Goal: Complete application form: Complete application form

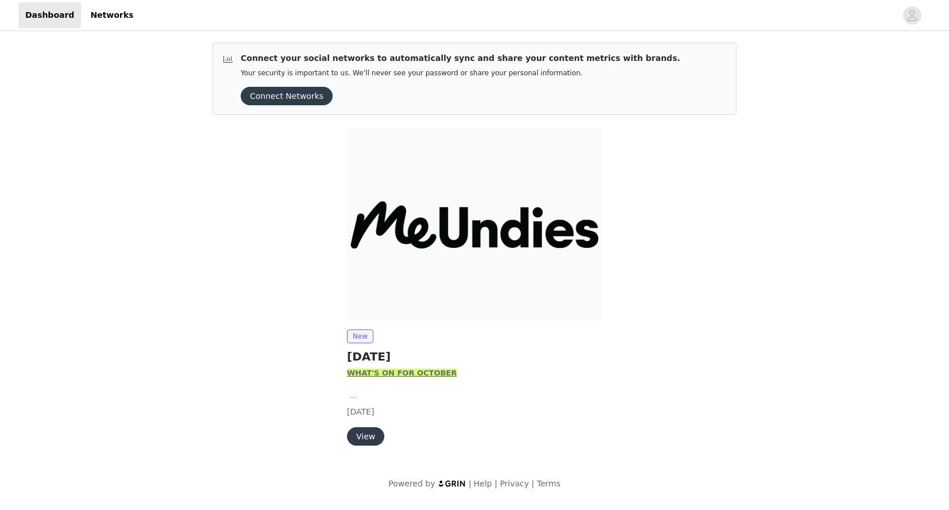
click at [363, 436] on button "View" at bounding box center [365, 436] width 37 height 18
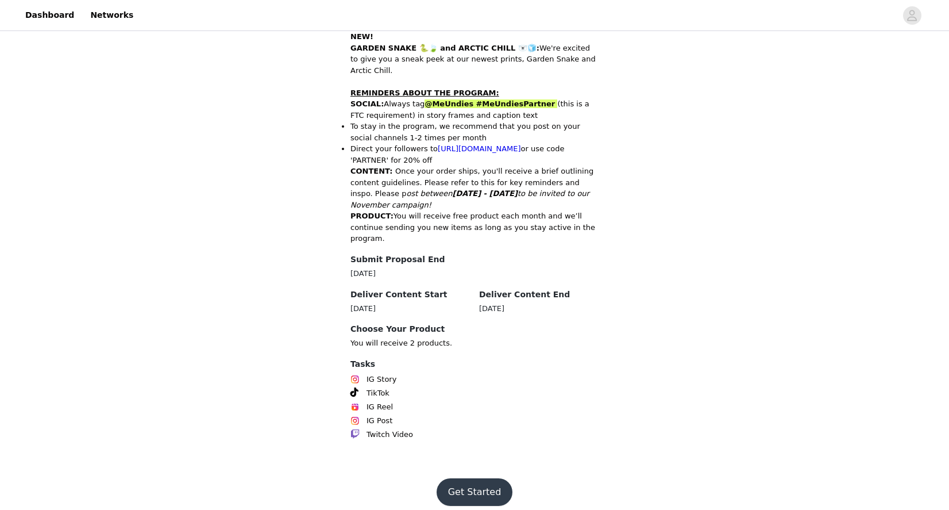
scroll to position [501, 0]
click at [480, 483] on button "Get Started" at bounding box center [475, 493] width 76 height 28
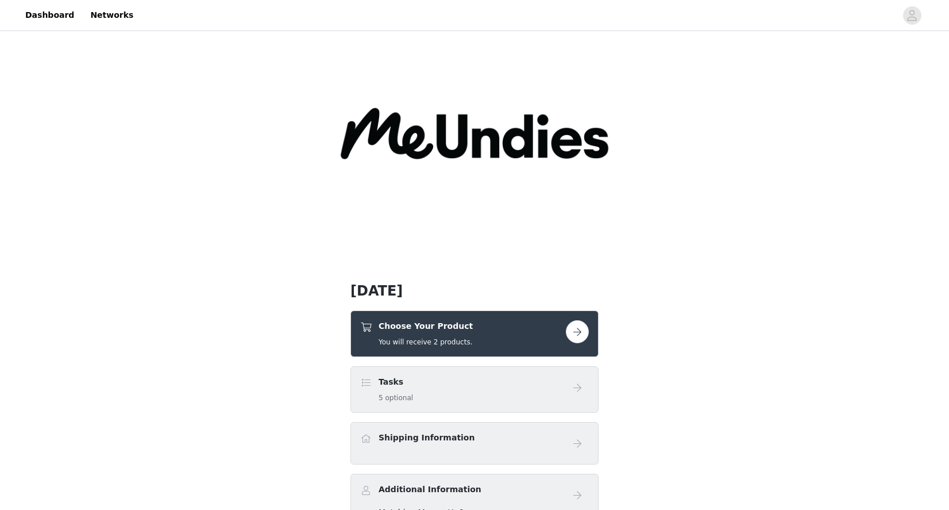
scroll to position [46, 0]
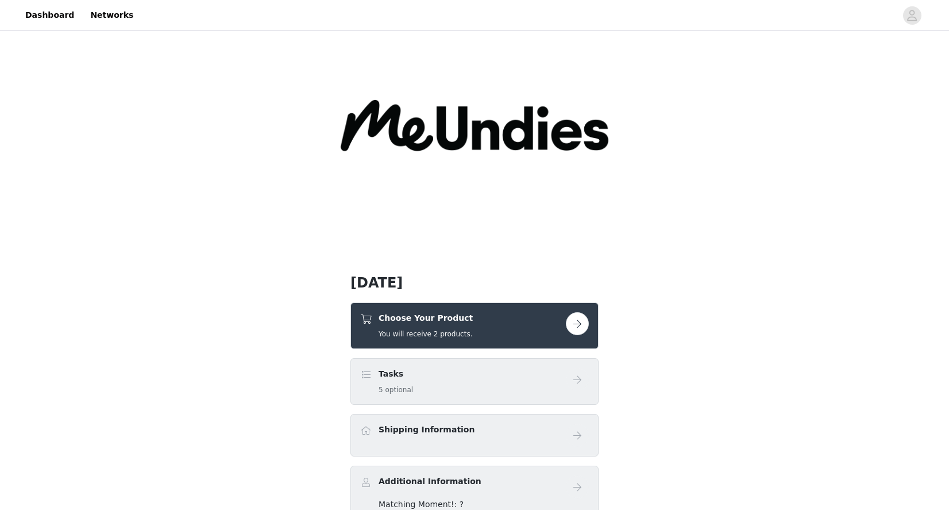
click at [581, 325] on button "button" at bounding box center [577, 323] width 23 height 23
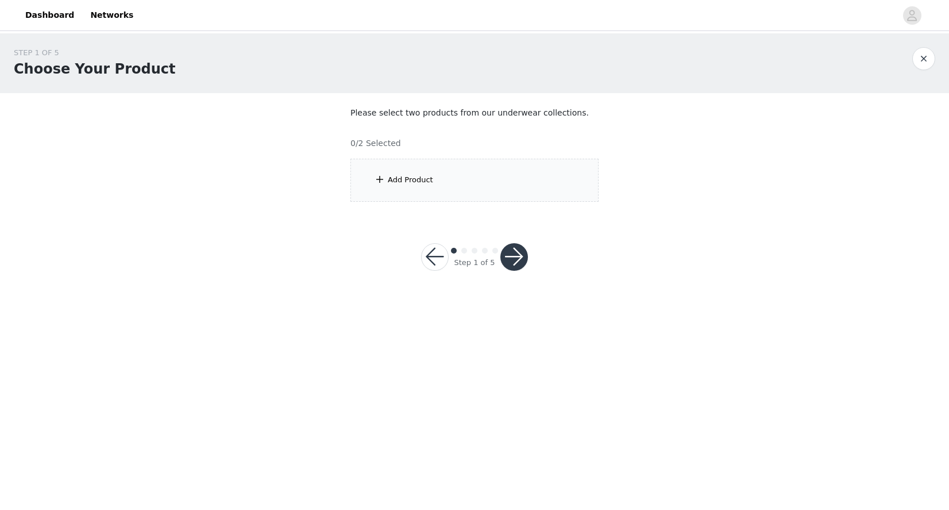
click at [414, 179] on div "Add Product" at bounding box center [410, 179] width 45 height 11
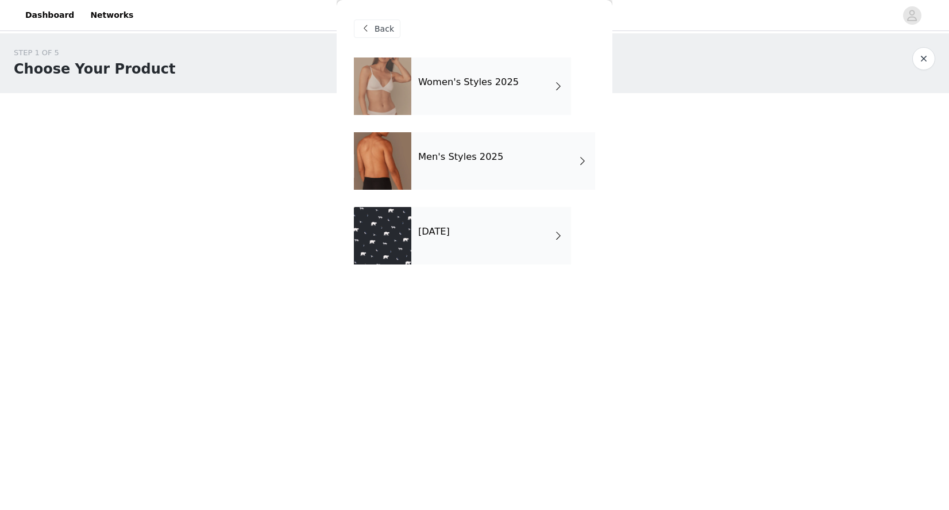
click at [512, 92] on div "Women's Styles 2025" at bounding box center [492, 85] width 160 height 57
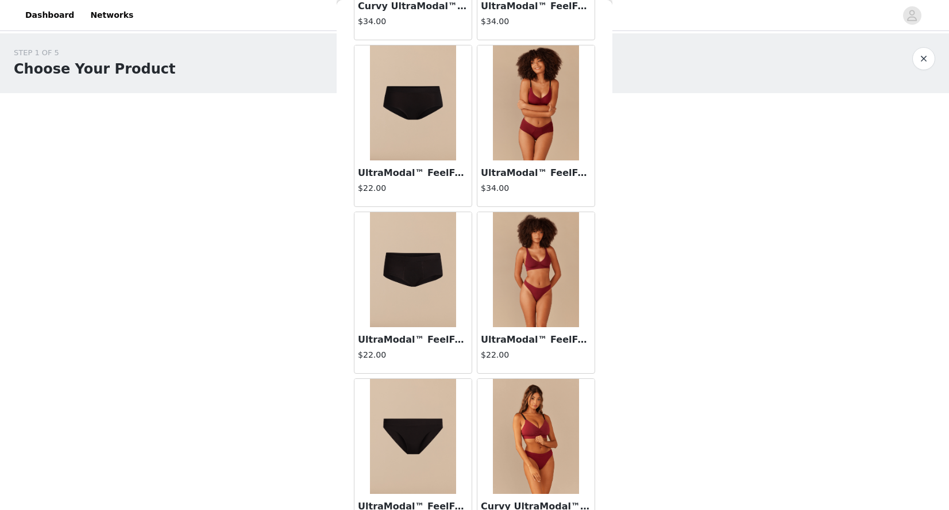
scroll to position [180, 0]
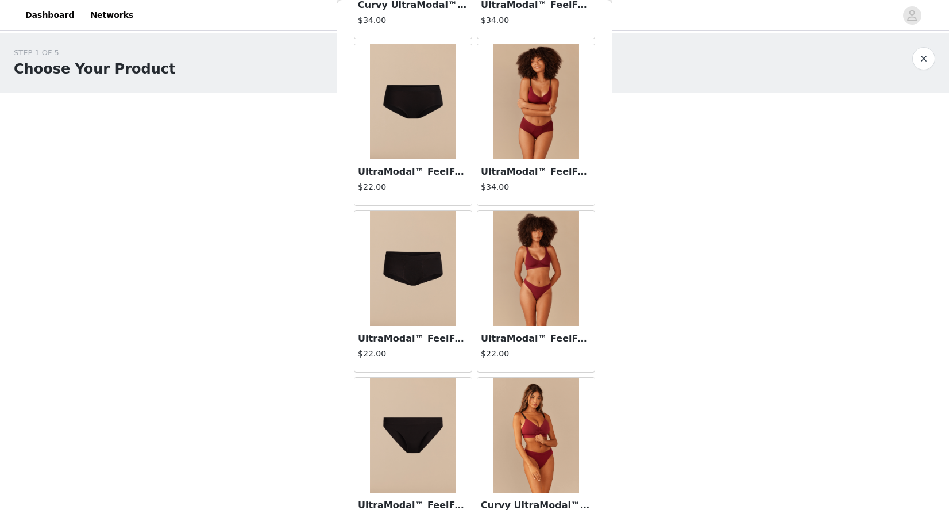
click at [514, 341] on h3 "UltraModal™ FeelFree Thong | Cabernet" at bounding box center [536, 339] width 110 height 14
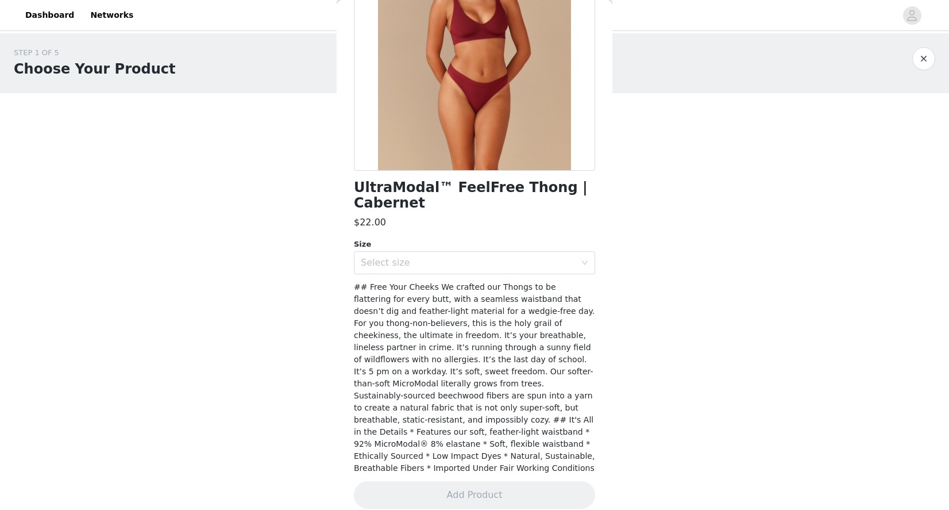
scroll to position [0, 0]
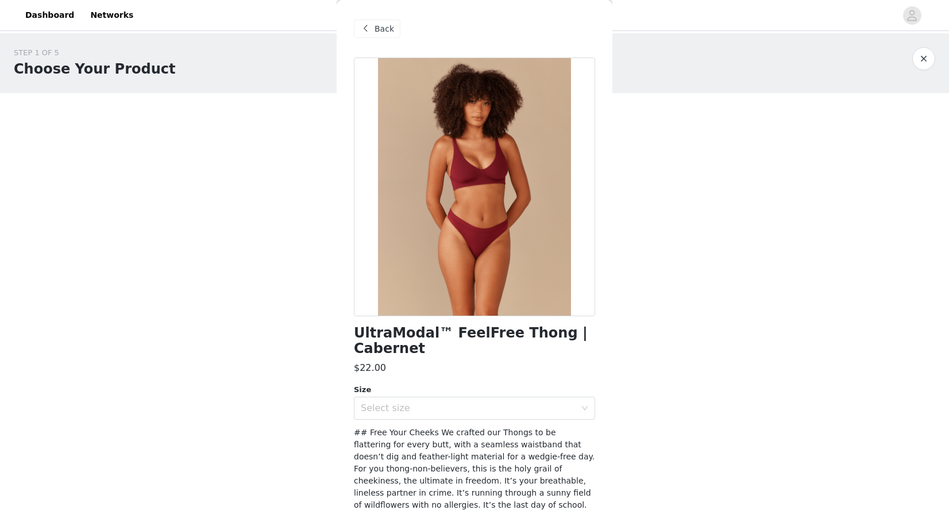
click at [367, 26] on span at bounding box center [366, 29] width 14 height 14
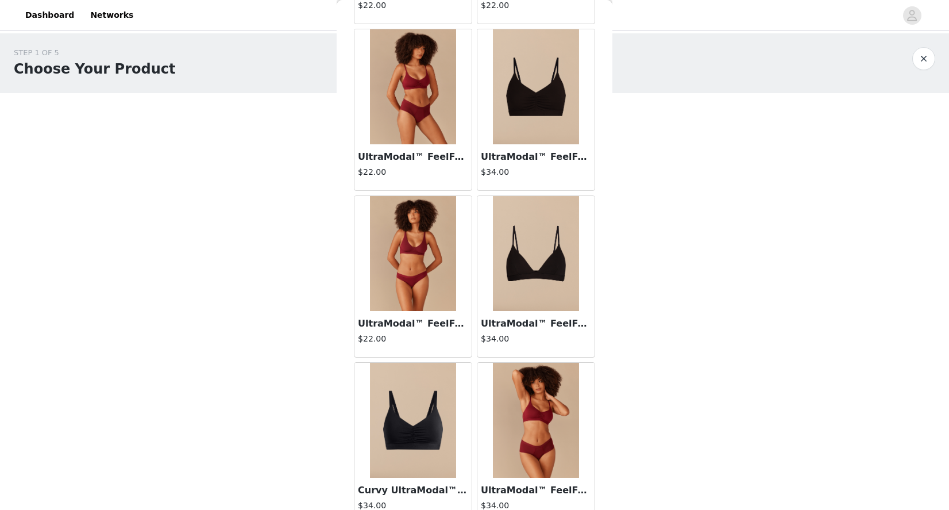
scroll to position [866, 0]
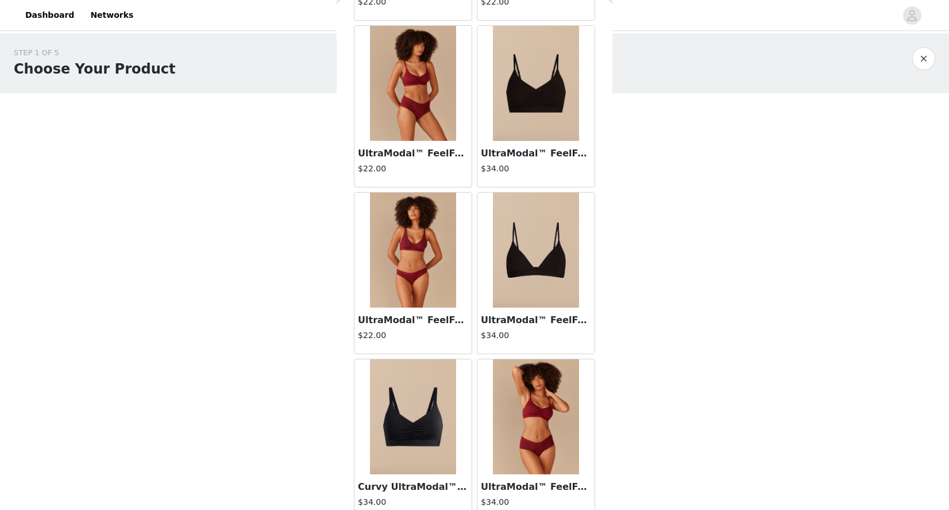
click at [514, 280] on img at bounding box center [536, 250] width 86 height 115
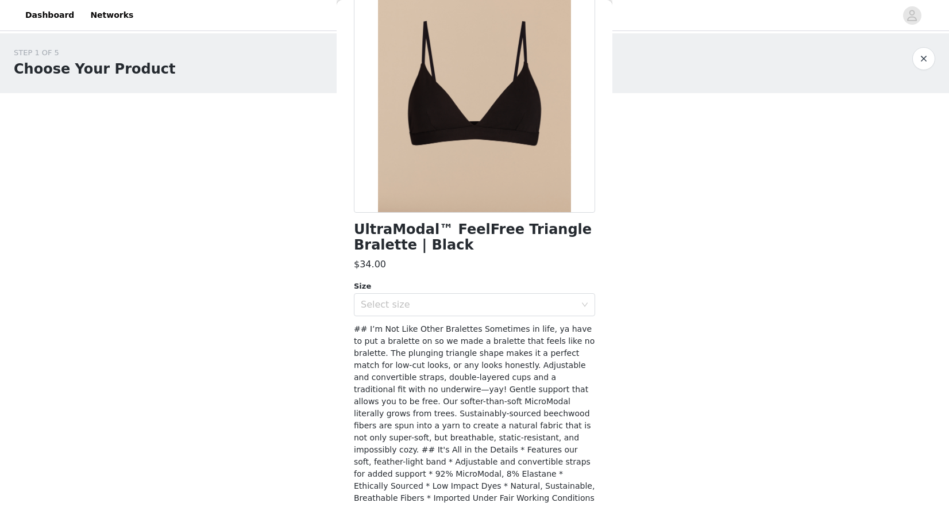
scroll to position [107, 0]
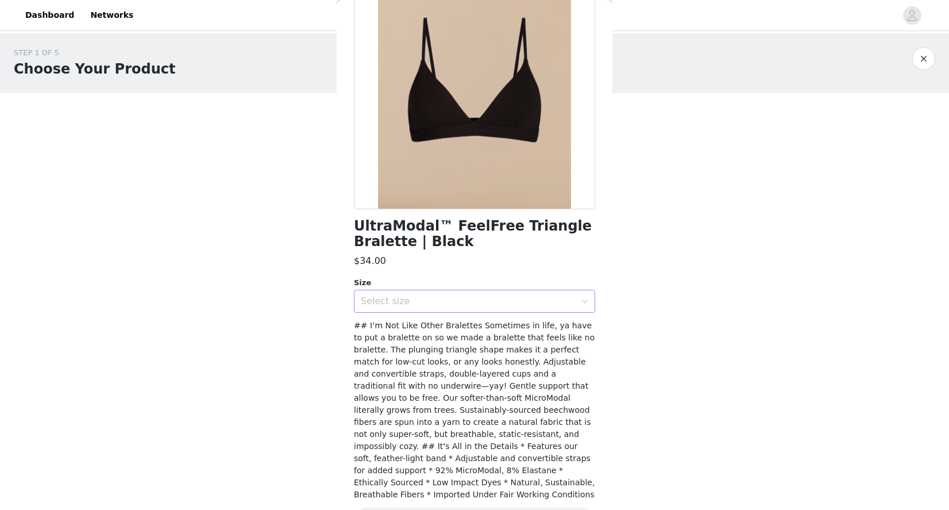
click at [493, 305] on div "Select size" at bounding box center [468, 300] width 215 height 11
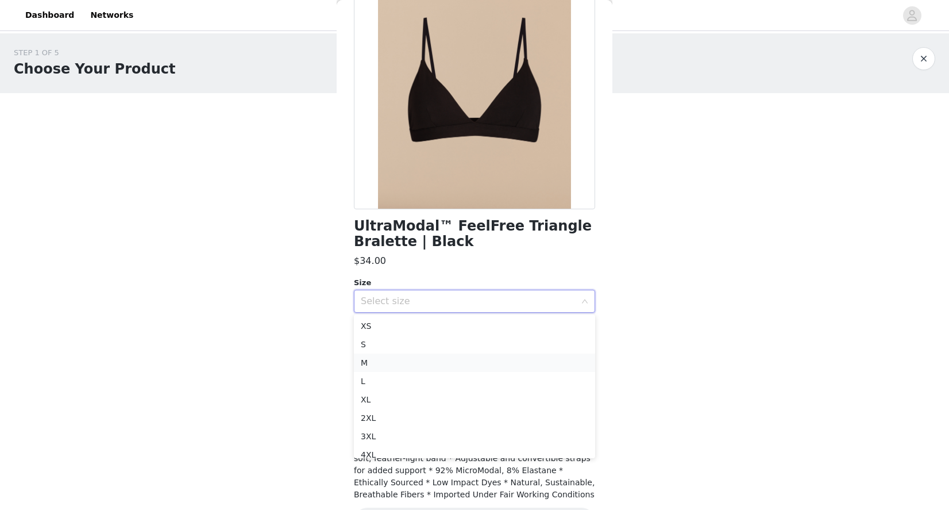
click at [414, 362] on li "M" at bounding box center [474, 362] width 241 height 18
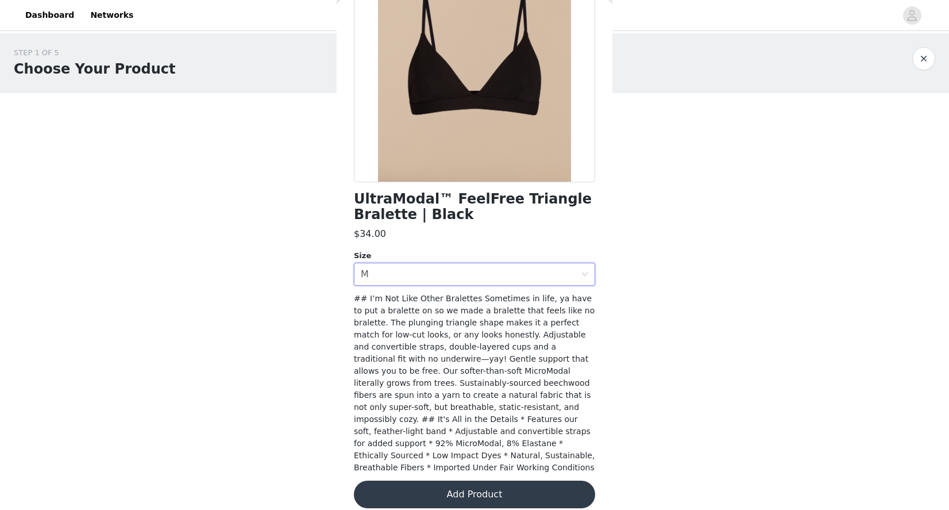
scroll to position [133, 0]
click at [464, 482] on button "Add Product" at bounding box center [474, 495] width 241 height 28
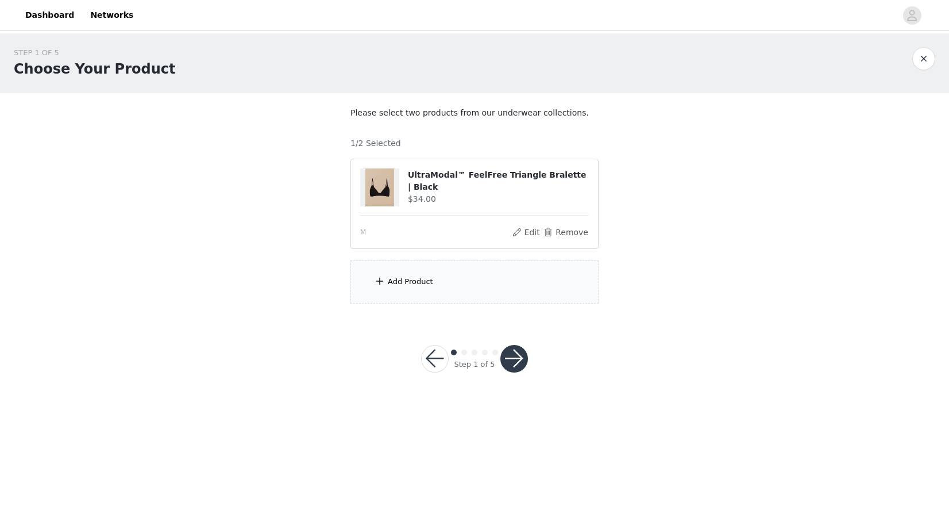
click at [423, 286] on div "Add Product" at bounding box center [410, 281] width 45 height 11
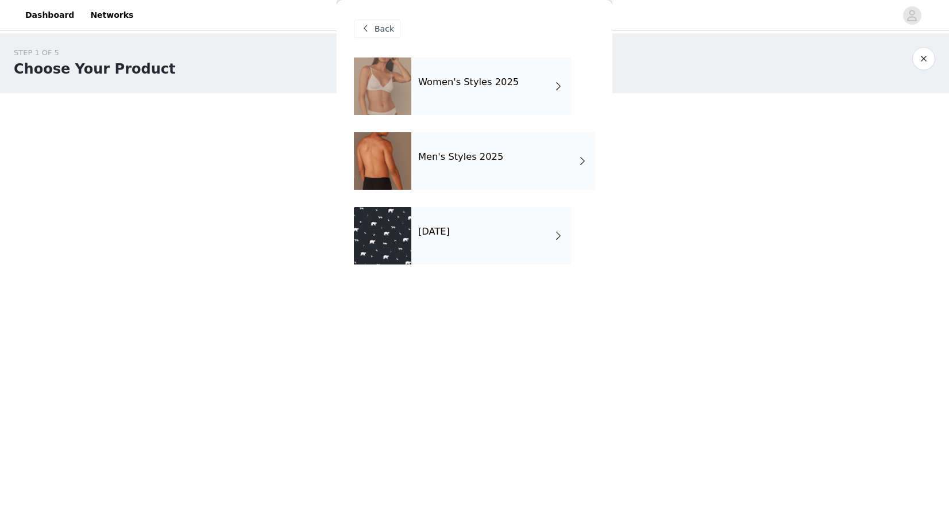
click at [479, 90] on div "Women's Styles 2025" at bounding box center [492, 85] width 160 height 57
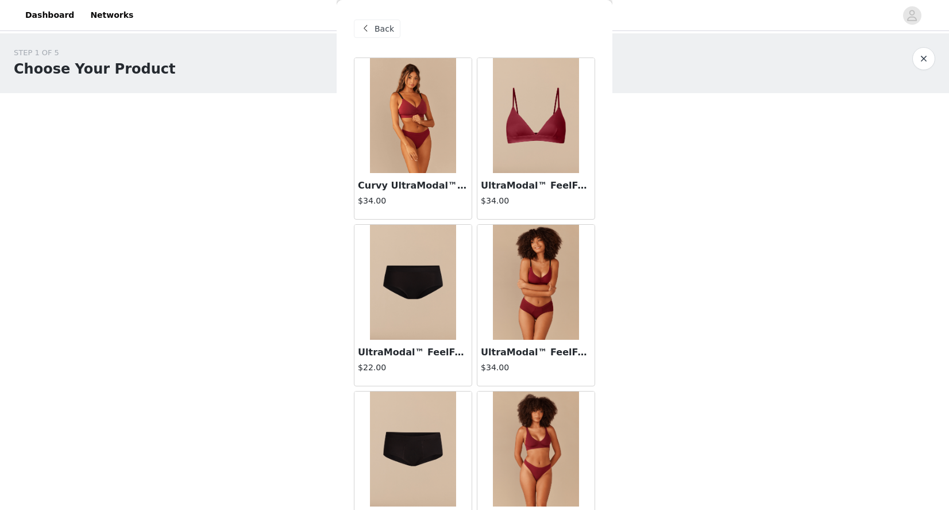
scroll to position [0, 0]
click at [530, 125] on img at bounding box center [536, 115] width 86 height 115
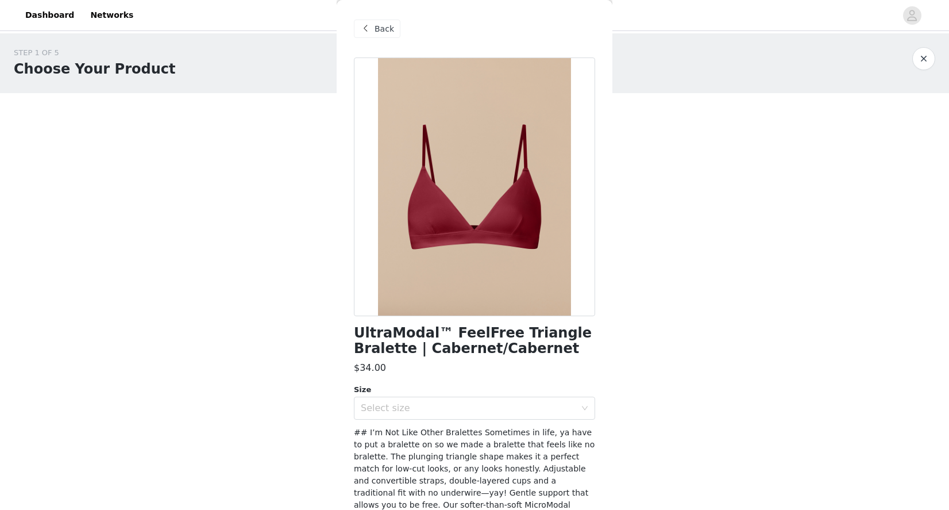
click at [385, 33] on span "Back" at bounding box center [385, 29] width 20 height 12
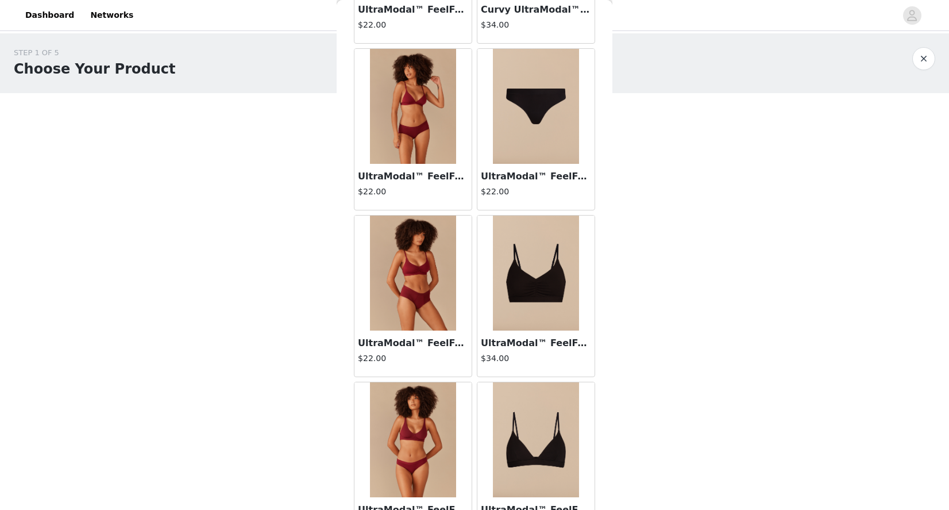
scroll to position [651, 0]
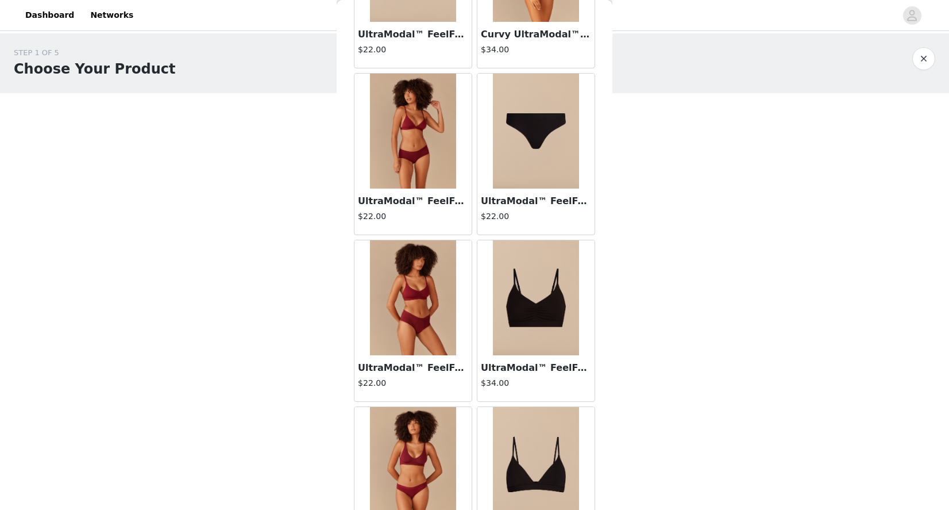
click at [537, 154] on img at bounding box center [536, 131] width 86 height 115
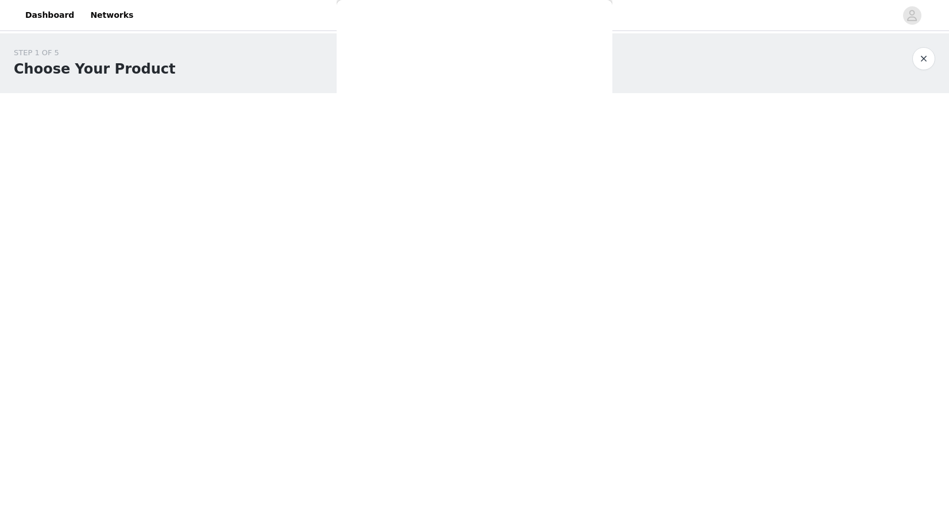
scroll to position [130, 0]
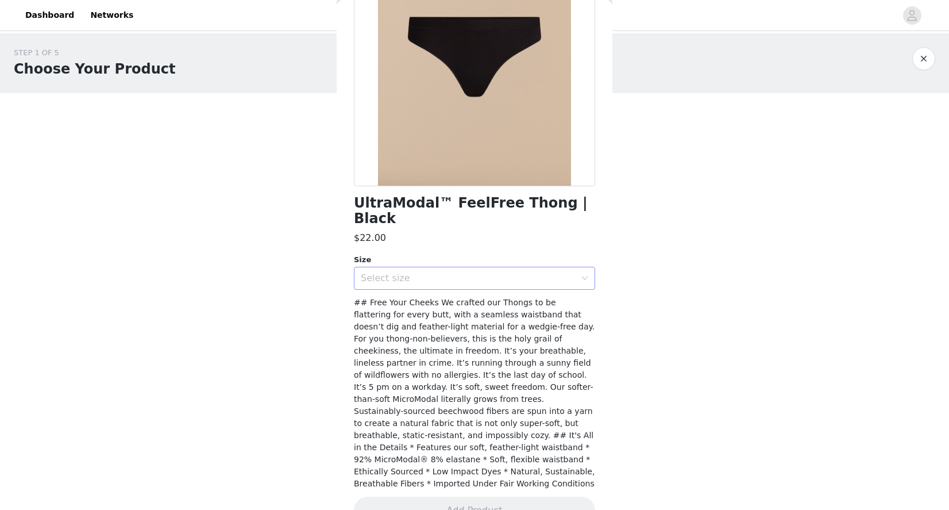
click at [453, 269] on div "Select size" at bounding box center [471, 278] width 220 height 22
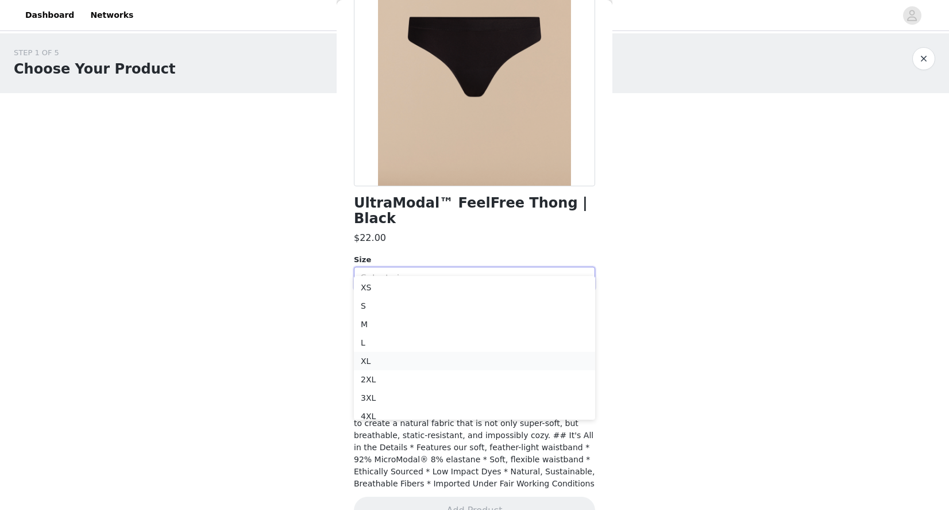
click at [399, 362] on li "XL" at bounding box center [474, 361] width 241 height 18
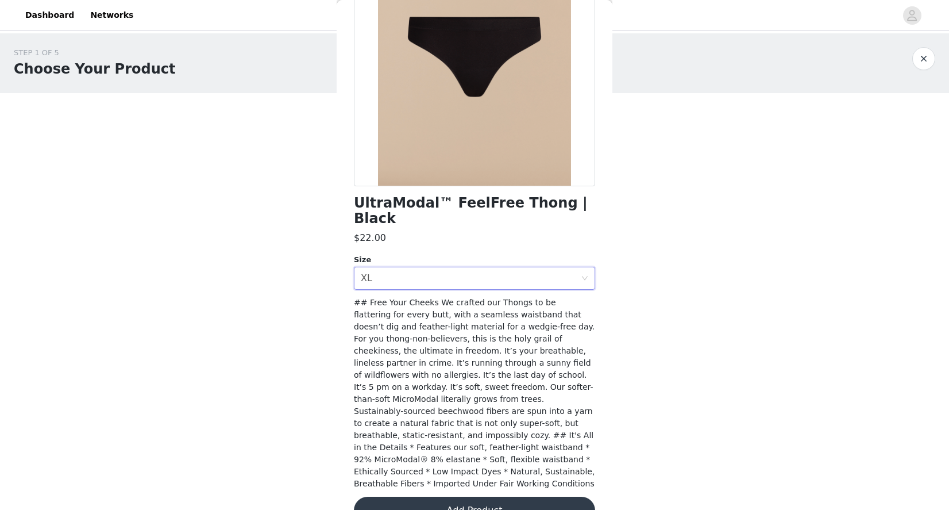
click at [439, 497] on button "Add Product" at bounding box center [474, 511] width 241 height 28
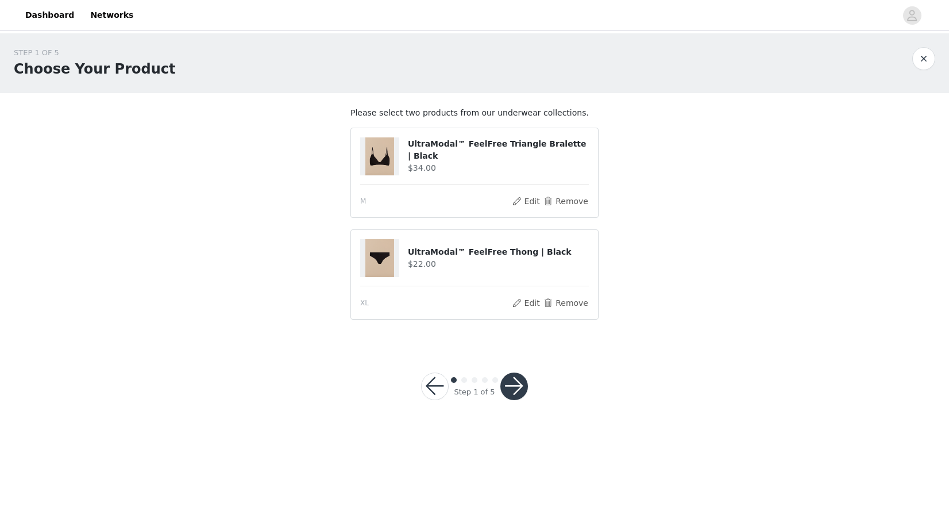
click at [513, 379] on button "button" at bounding box center [515, 386] width 28 height 28
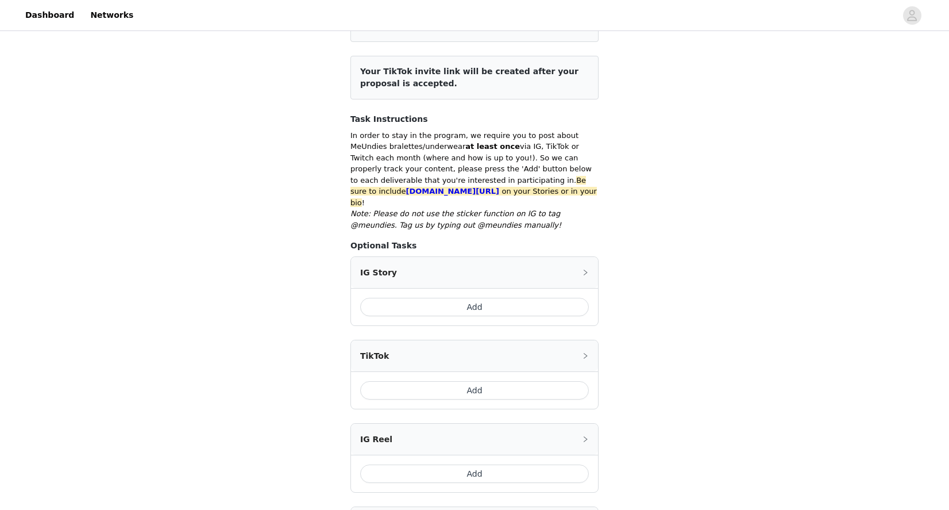
scroll to position [126, 0]
click at [482, 297] on button "Add" at bounding box center [474, 306] width 229 height 18
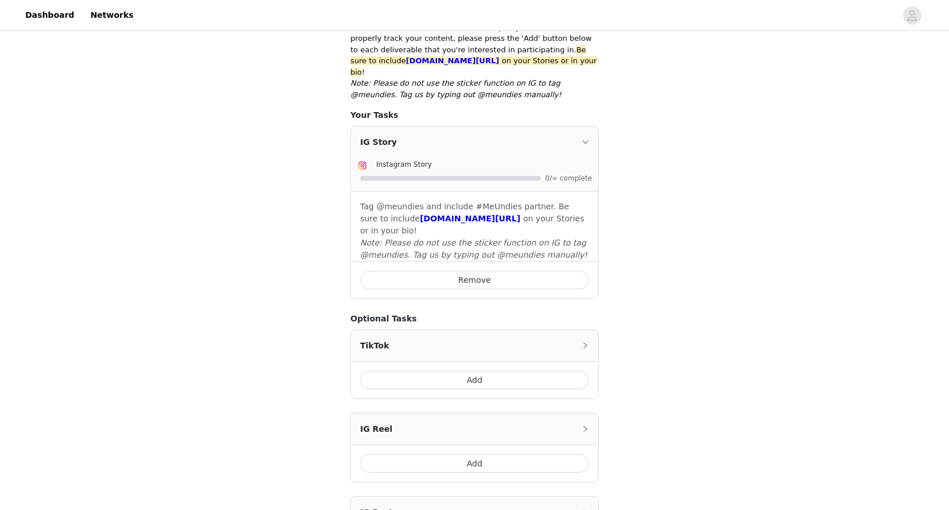
scroll to position [263, 0]
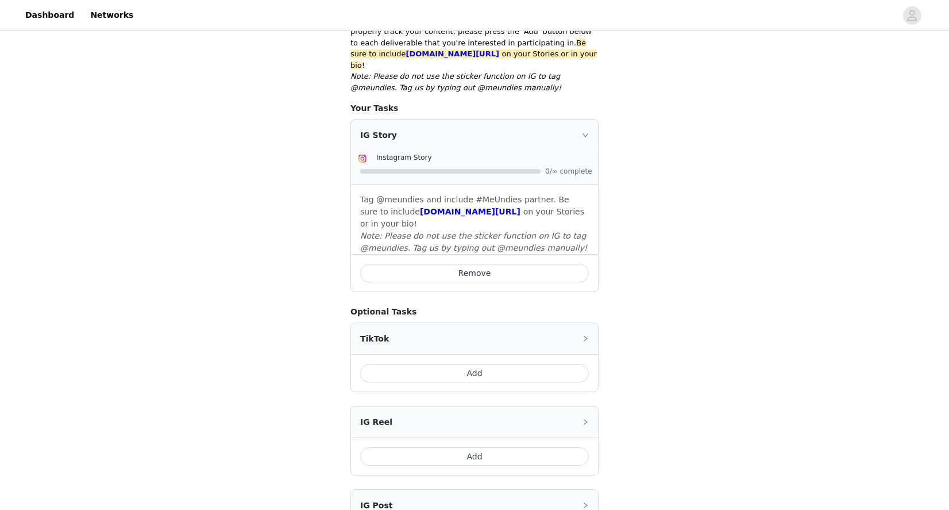
click at [447, 364] on button "Add" at bounding box center [474, 373] width 229 height 18
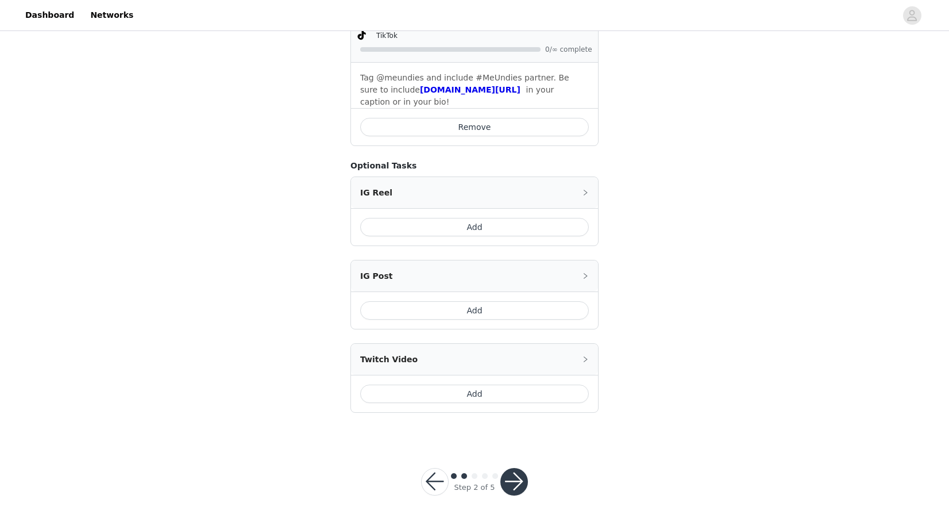
scroll to position [571, 0]
click at [514, 468] on button "button" at bounding box center [515, 482] width 28 height 28
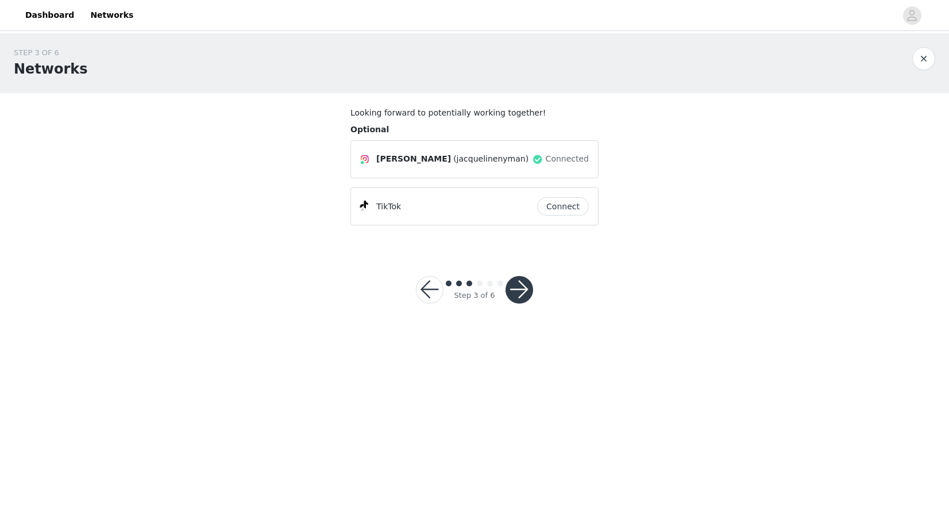
click at [568, 203] on button "Connect" at bounding box center [563, 206] width 52 height 18
click at [515, 293] on button "button" at bounding box center [520, 290] width 28 height 28
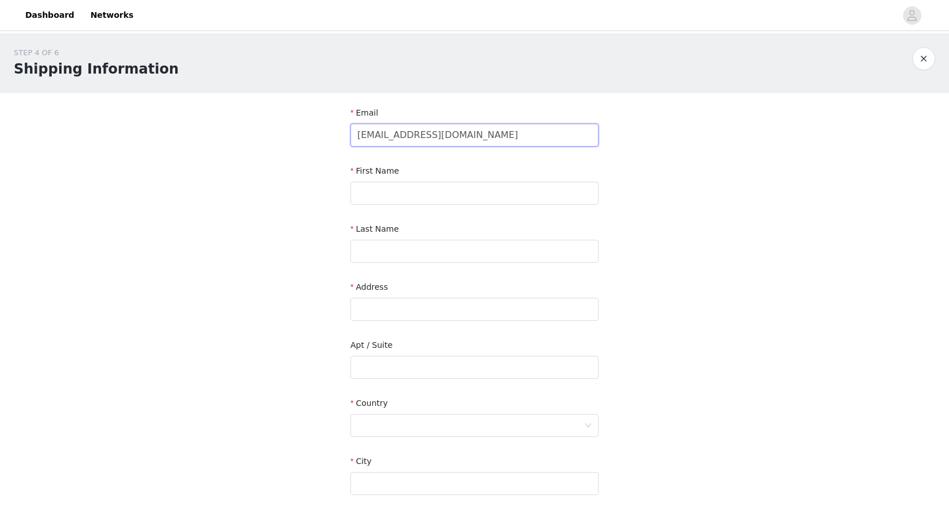
type input "jacquelinenymancollab@gmail.com"
type input "[PERSON_NAME]"
type input "Nyman"
type input "N66w15655 Fox Meadow Dr"
type input "Menomonee Falls"
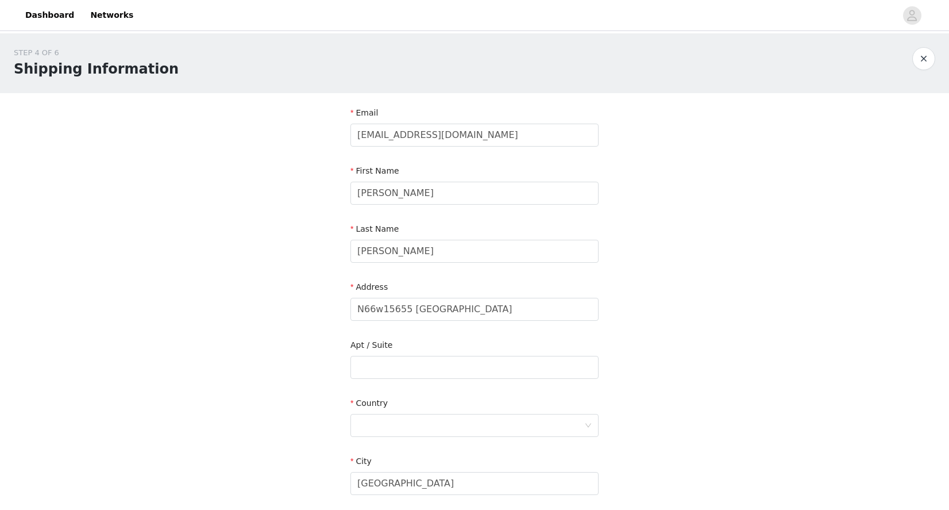
type input "53051"
click at [372, 425] on div at bounding box center [470, 425] width 227 height 22
click at [378, 451] on li "United States" at bounding box center [475, 450] width 248 height 18
click at [302, 428] on div "STEP 4 OF 6 Shipping Information Email jacquelinenymancollab@gmail.com First Na…" at bounding box center [474, 338] width 949 height 610
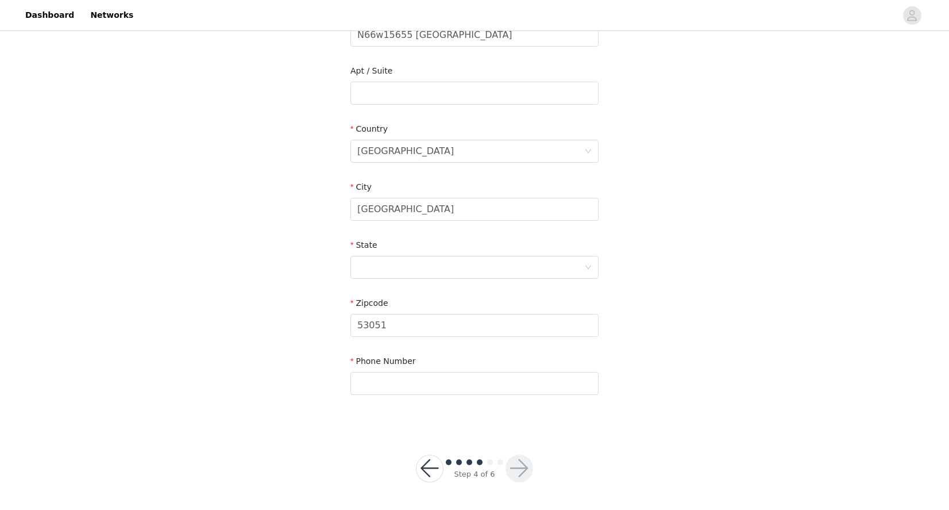
scroll to position [274, 0]
click at [379, 263] on div at bounding box center [470, 268] width 227 height 22
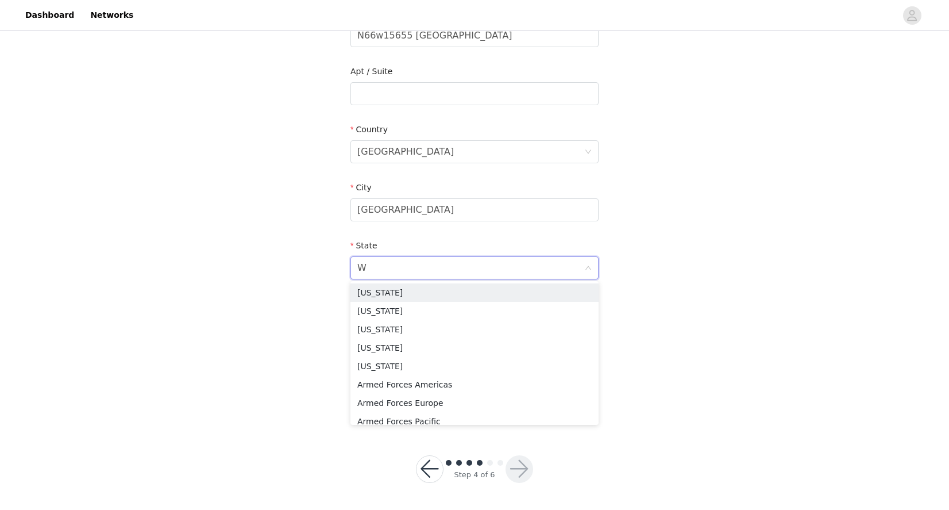
type input "WI"
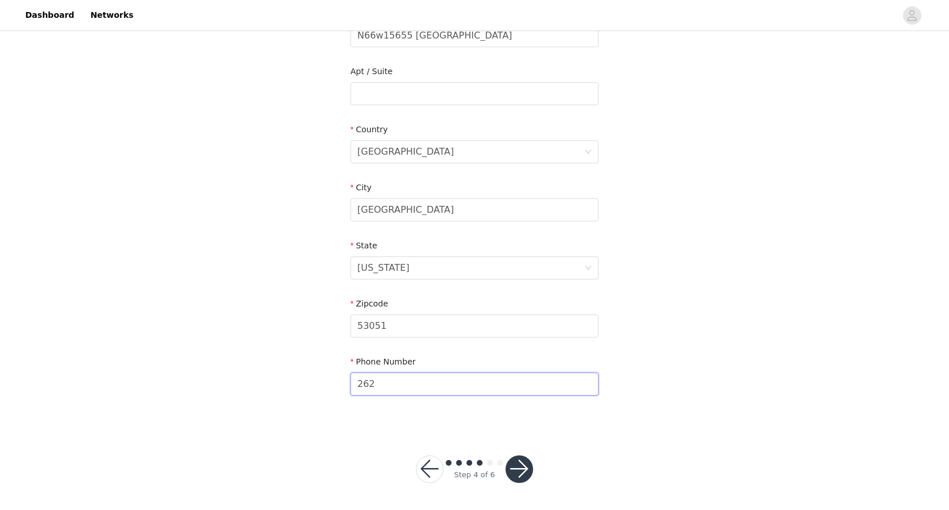
type input "2628539772"
click at [516, 470] on button "button" at bounding box center [520, 469] width 28 height 28
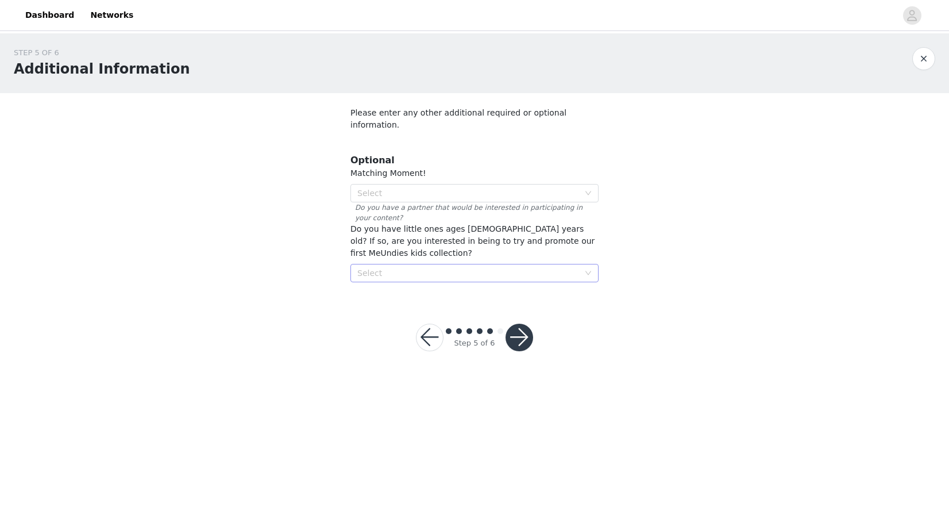
click at [414, 267] on div "Select" at bounding box center [468, 272] width 222 height 11
click at [389, 283] on li "Yes" at bounding box center [475, 283] width 248 height 18
click at [516, 324] on button "button" at bounding box center [520, 338] width 28 height 28
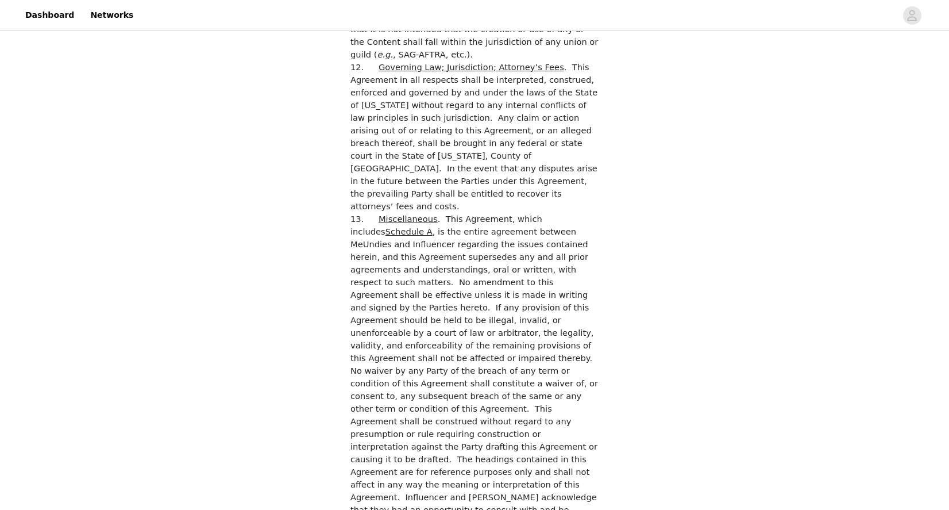
scroll to position [3062, 0]
checkbox input "true"
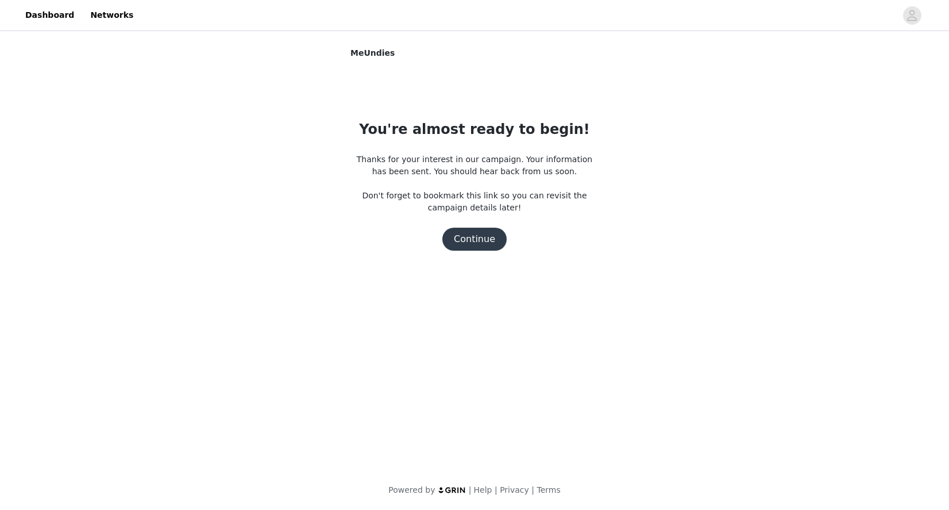
click at [480, 240] on button "Continue" at bounding box center [475, 239] width 64 height 23
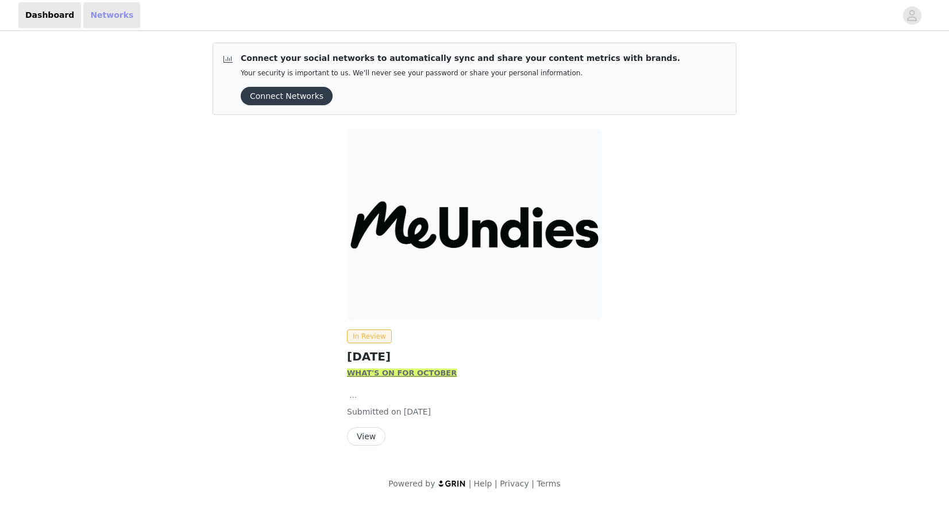
click at [106, 22] on link "Networks" at bounding box center [111, 15] width 57 height 26
